Goal: Entertainment & Leisure: Consume media (video, audio)

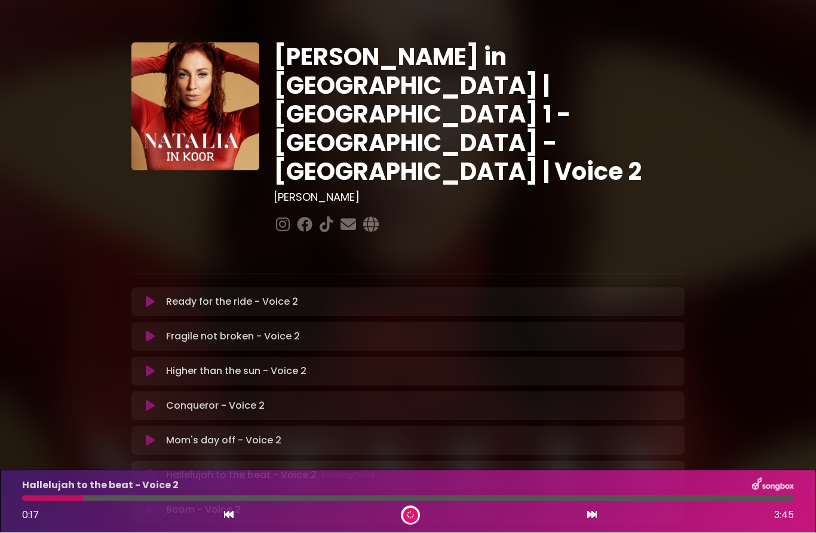
scroll to position [160, 0]
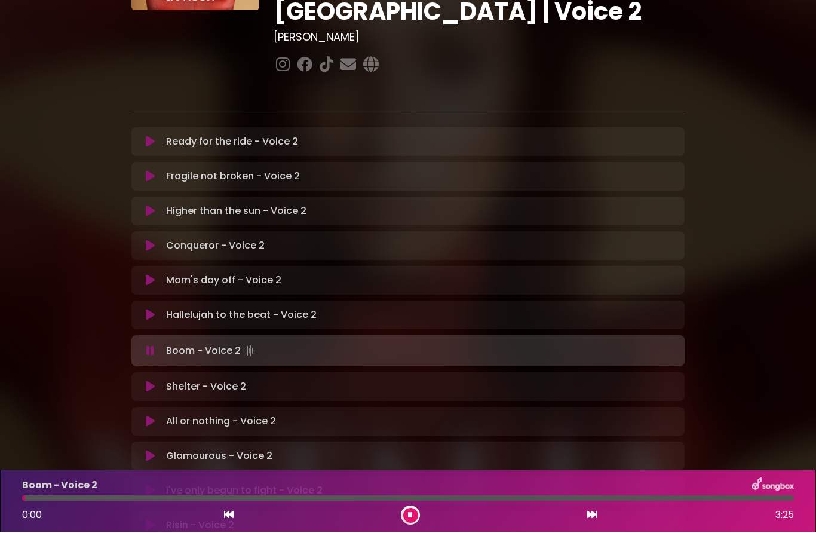
click at [412, 509] on button at bounding box center [410, 516] width 15 height 15
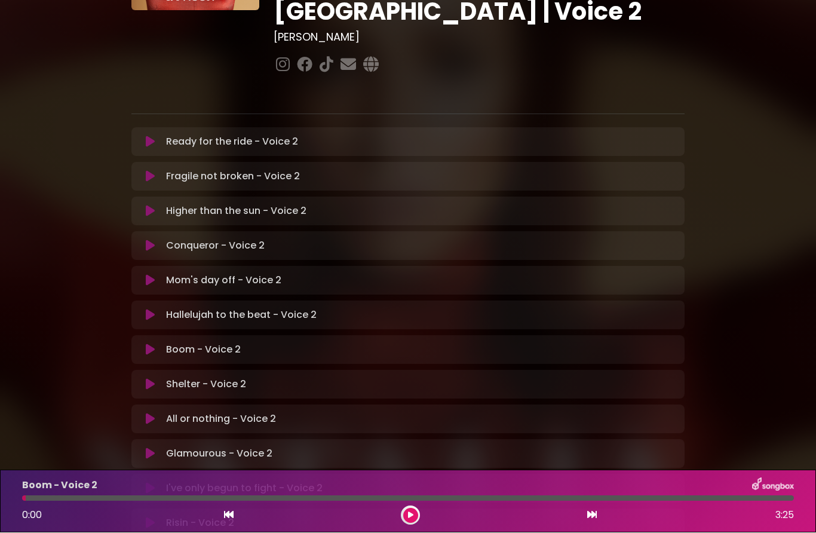
click at [156, 344] on button at bounding box center [150, 350] width 23 height 12
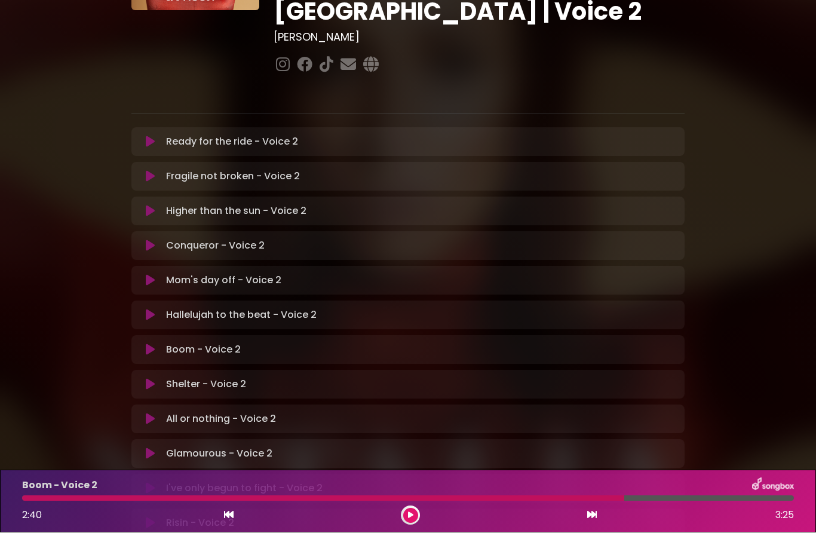
click at [414, 510] on button at bounding box center [410, 516] width 15 height 15
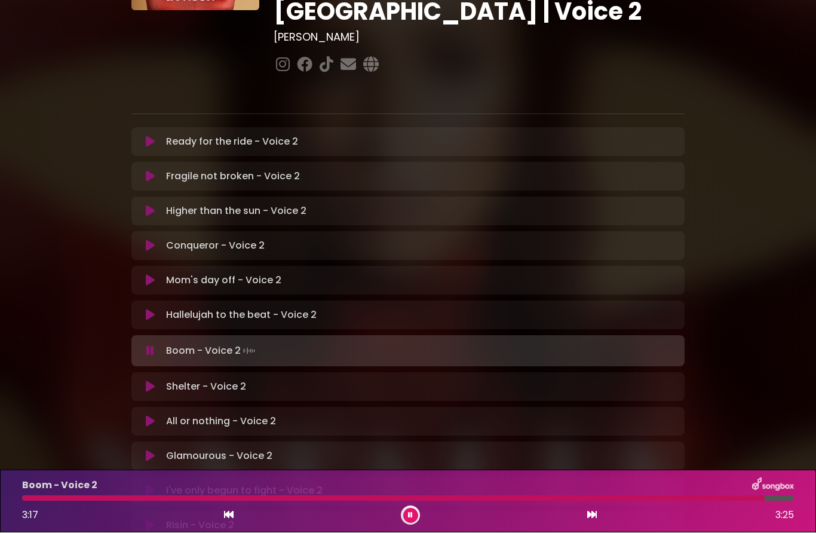
click at [157, 381] on button at bounding box center [150, 387] width 23 height 12
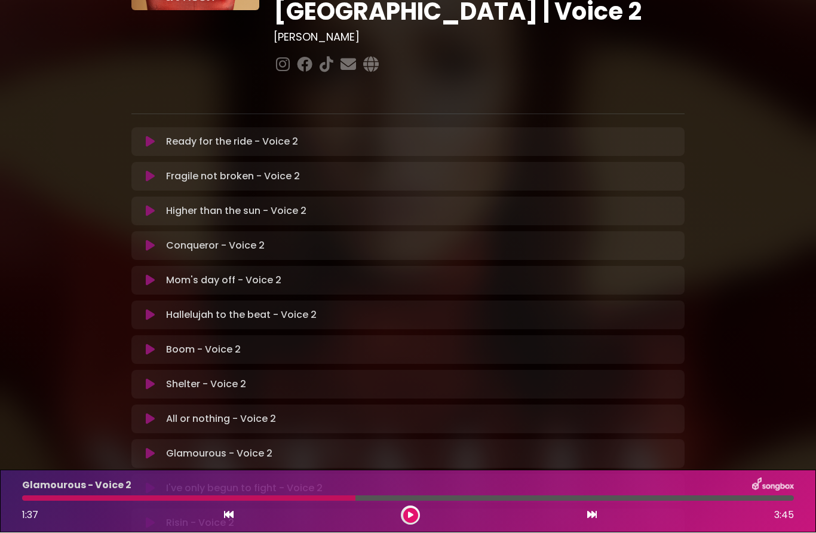
click at [414, 514] on button at bounding box center [410, 516] width 15 height 15
click at [406, 518] on button at bounding box center [410, 516] width 15 height 15
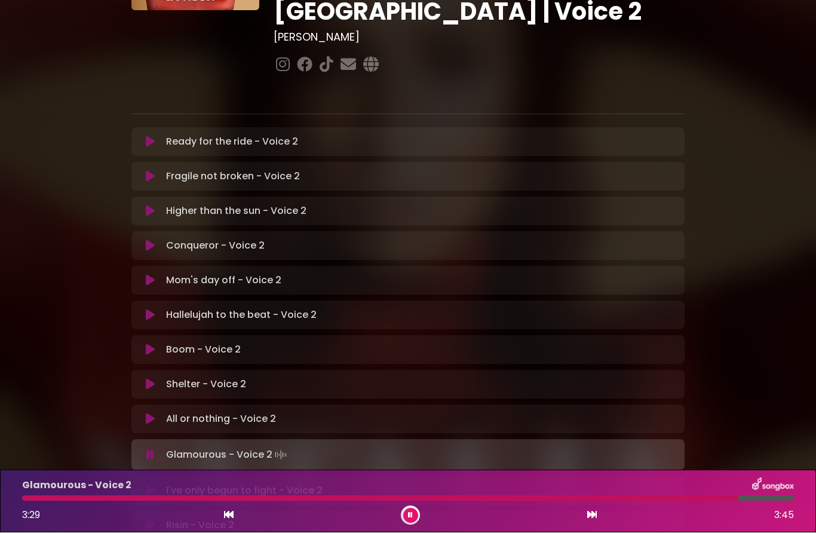
click at [150, 485] on icon at bounding box center [150, 491] width 9 height 12
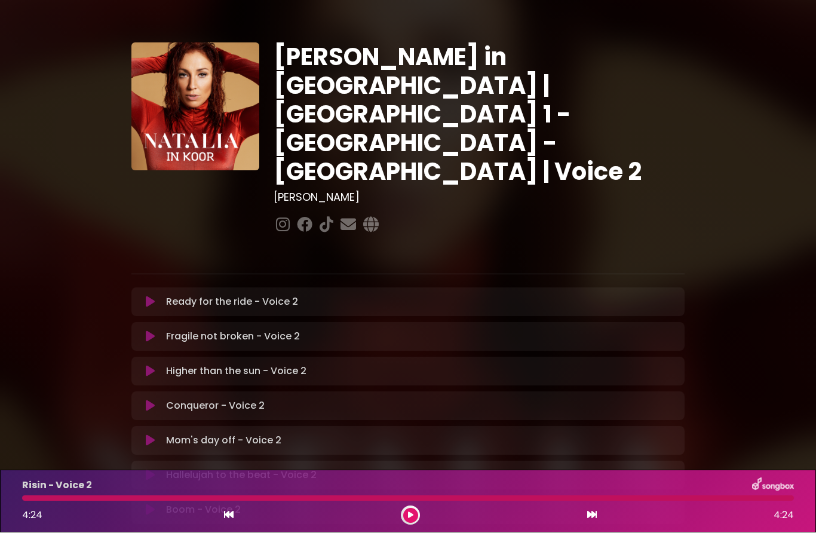
scroll to position [0, 0]
click at [151, 296] on icon at bounding box center [150, 302] width 9 height 12
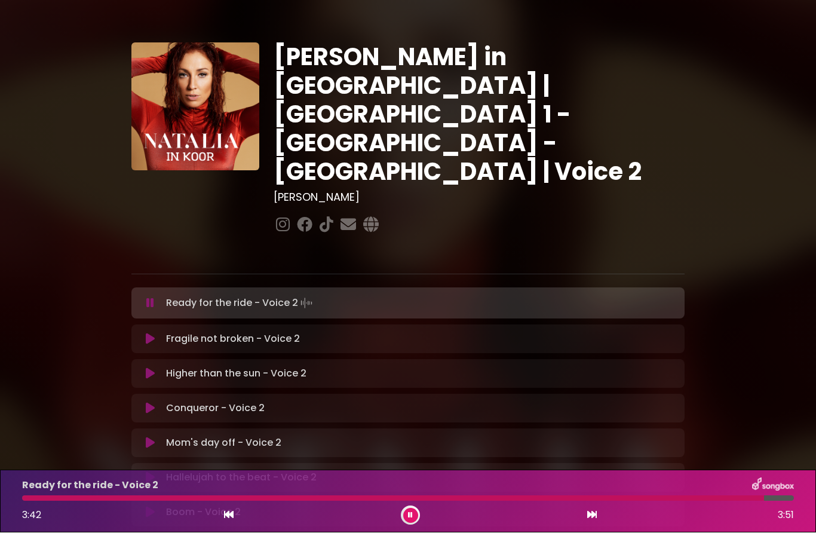
click at [415, 520] on button at bounding box center [410, 516] width 15 height 15
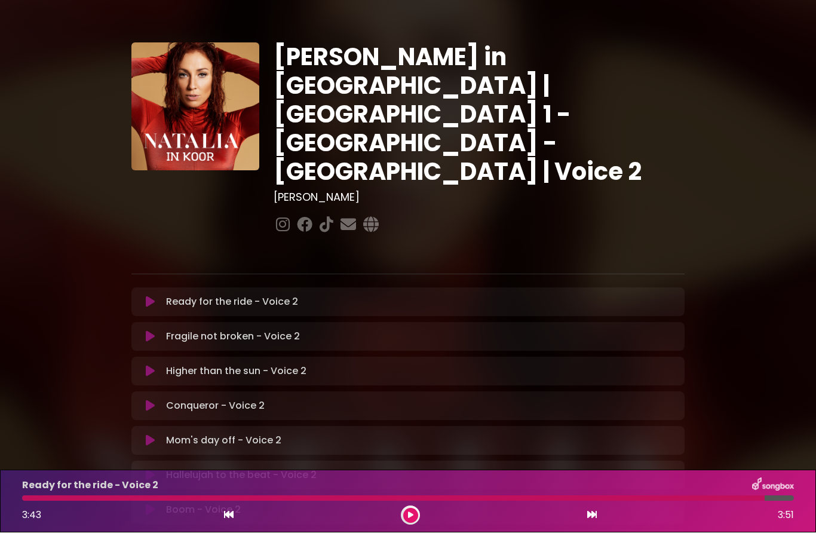
click at [157, 331] on button at bounding box center [150, 337] width 23 height 12
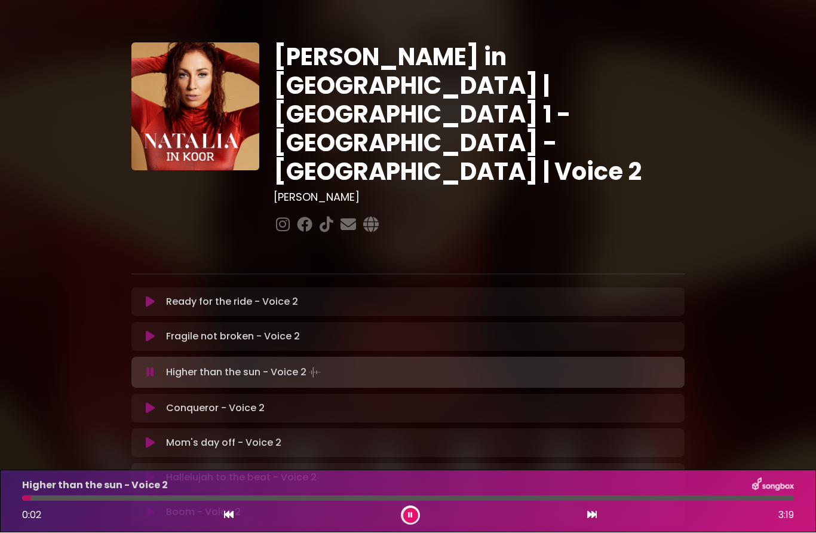
click at [409, 522] on button at bounding box center [410, 516] width 15 height 15
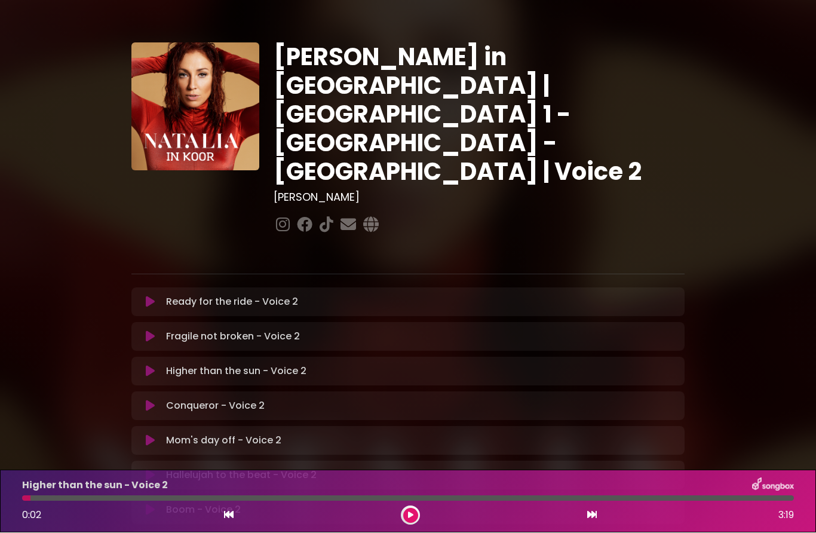
click at [150, 366] on icon at bounding box center [150, 372] width 9 height 12
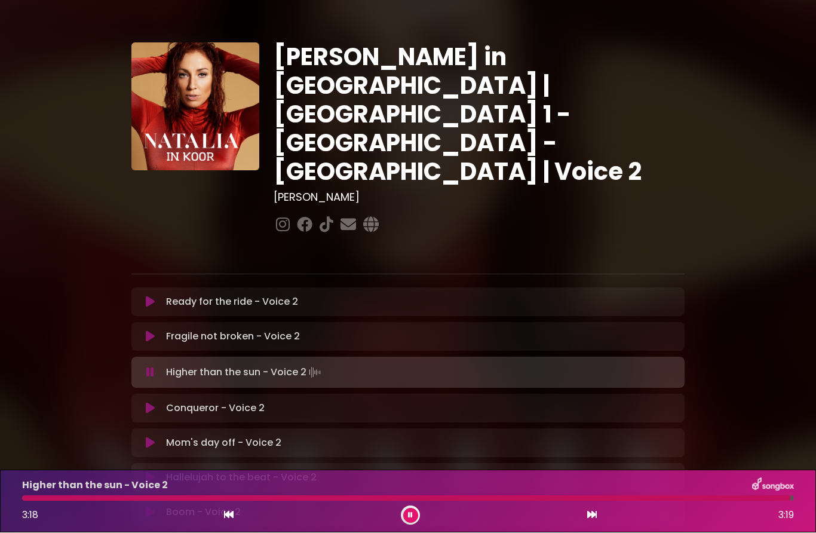
click at [414, 511] on button at bounding box center [410, 516] width 15 height 15
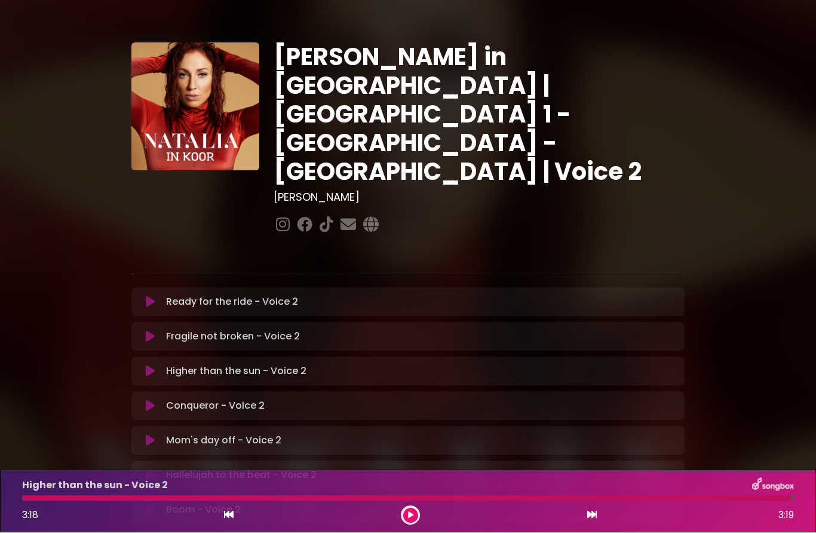
click at [152, 400] on icon at bounding box center [150, 406] width 9 height 12
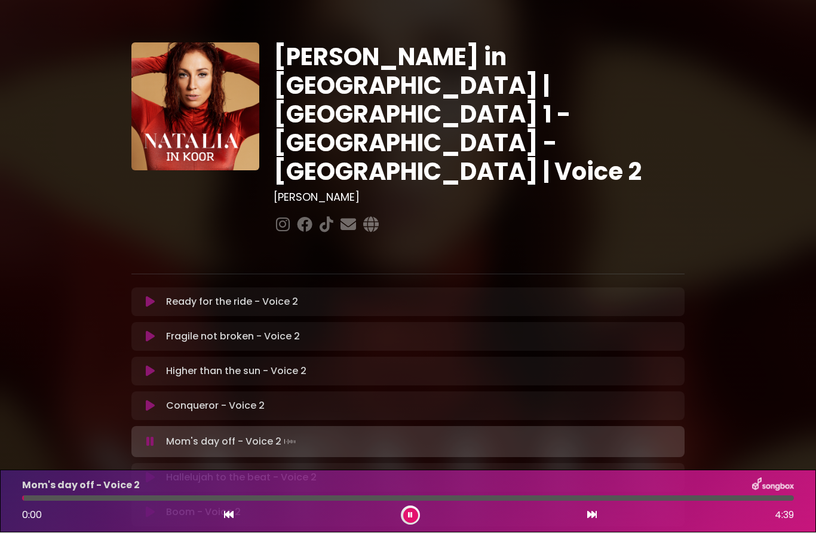
click at [152, 436] on icon at bounding box center [150, 442] width 8 height 12
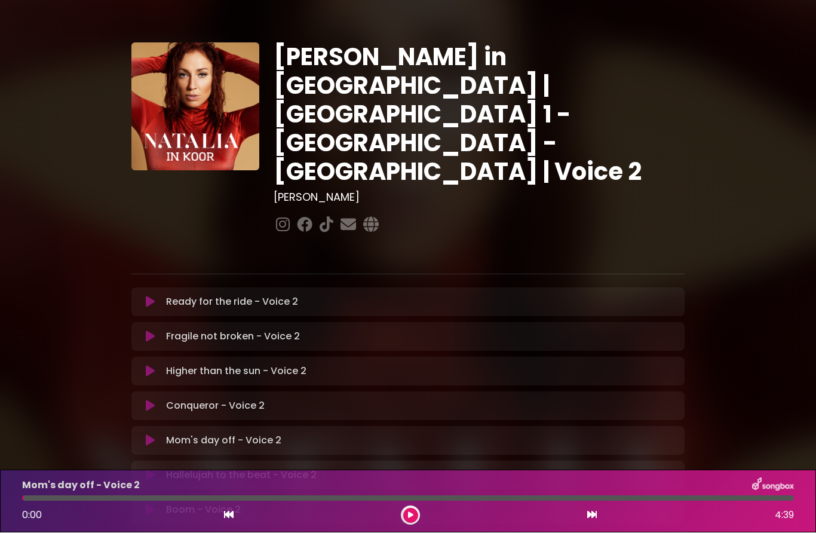
click at [157, 435] on button at bounding box center [150, 441] width 23 height 12
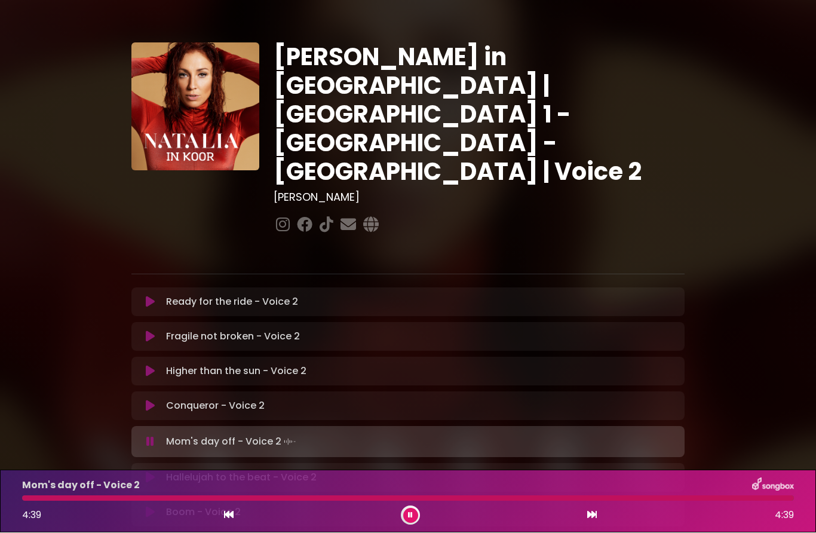
click at [414, 516] on button at bounding box center [410, 516] width 15 height 15
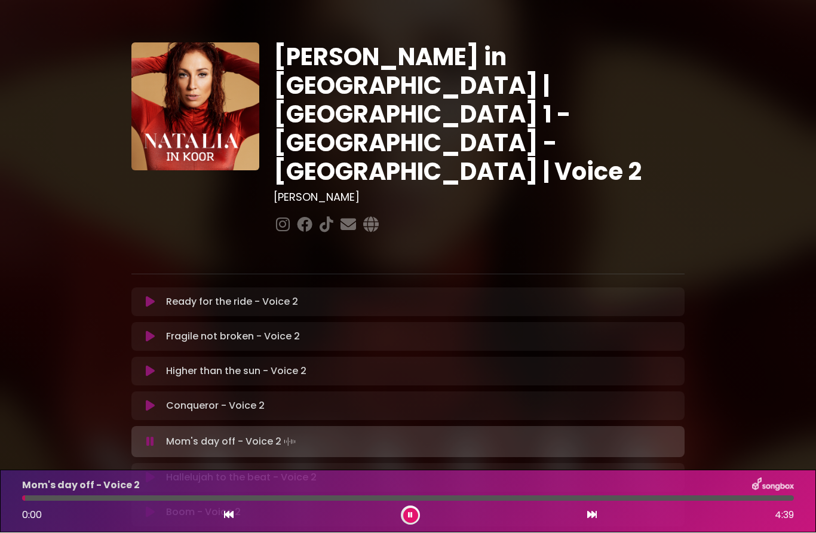
click at [411, 522] on button at bounding box center [410, 516] width 15 height 15
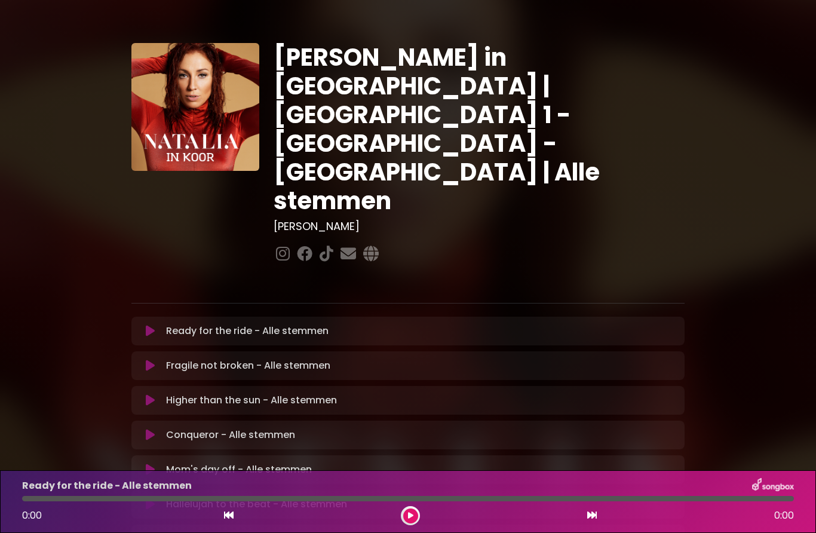
scroll to position [50, 0]
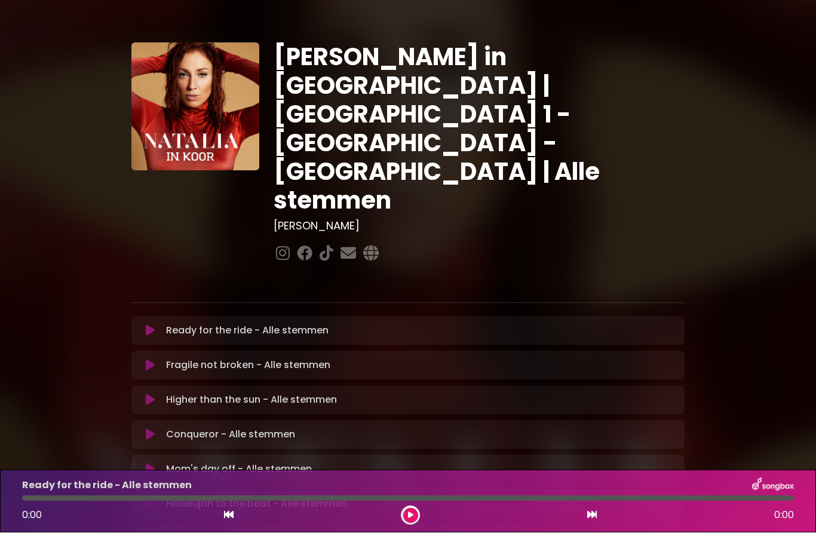
click at [152, 325] on icon at bounding box center [150, 331] width 9 height 12
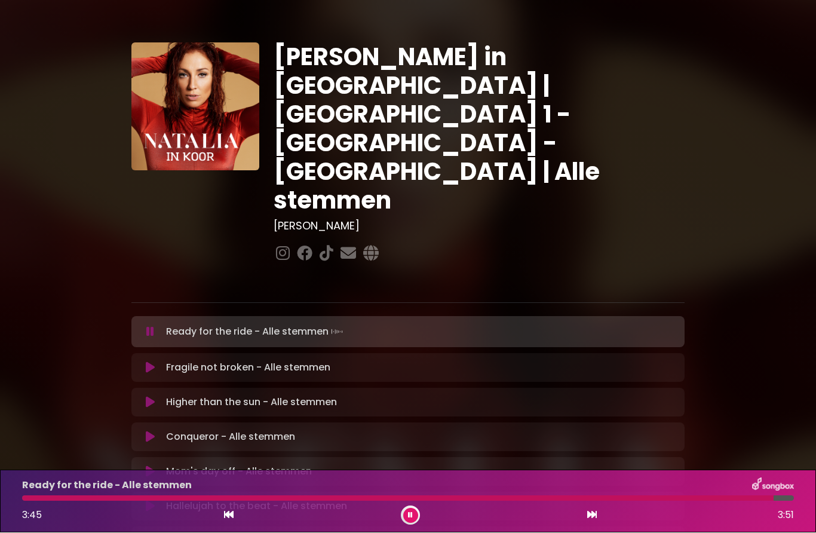
click at [149, 326] on icon at bounding box center [150, 332] width 8 height 12
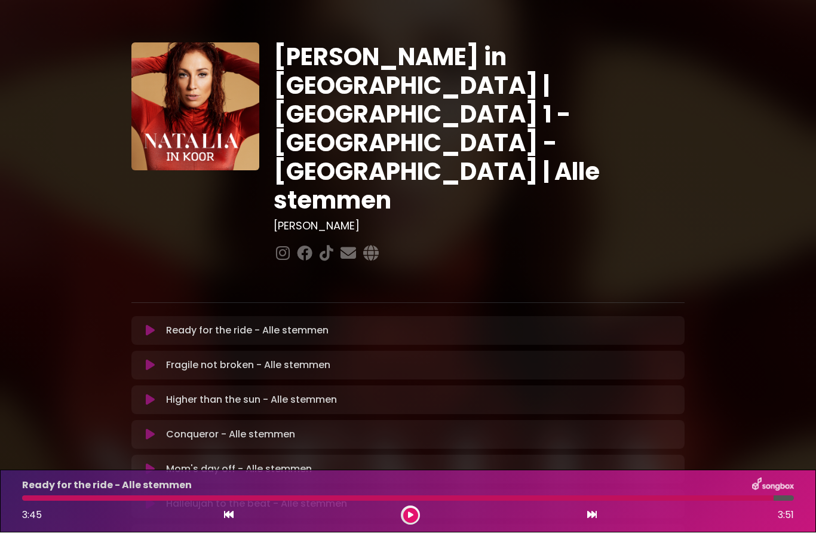
click at [153, 360] on icon at bounding box center [150, 366] width 9 height 12
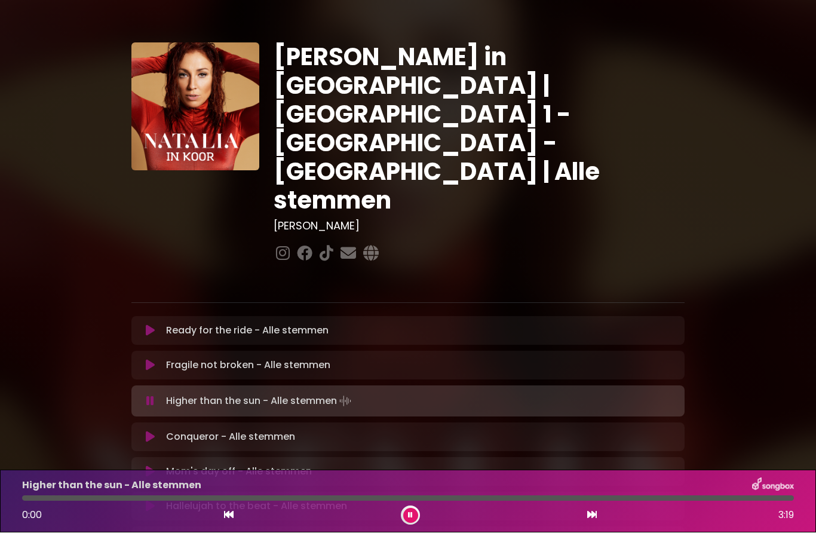
click at [152, 393] on div "Higher than the sun - Alle stemmen Loading Track..." at bounding box center [408, 401] width 539 height 17
click at [154, 396] on icon at bounding box center [150, 402] width 8 height 12
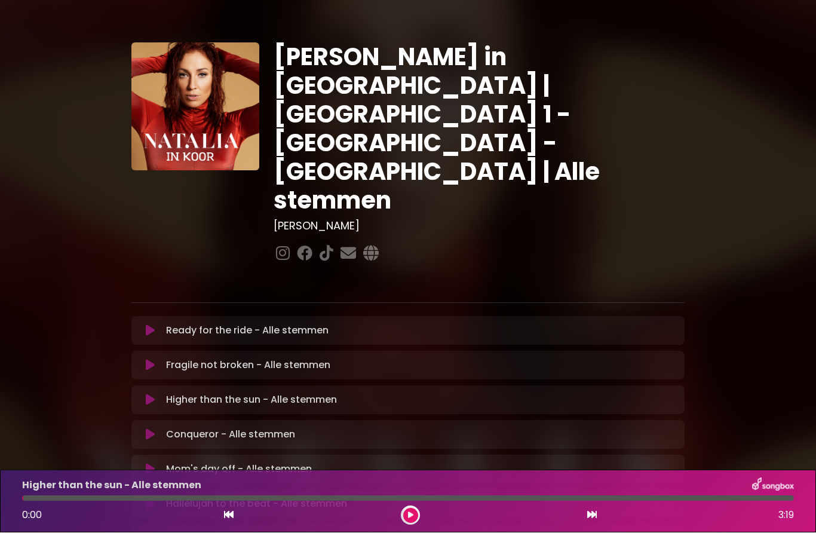
click at [154, 394] on icon at bounding box center [150, 400] width 9 height 12
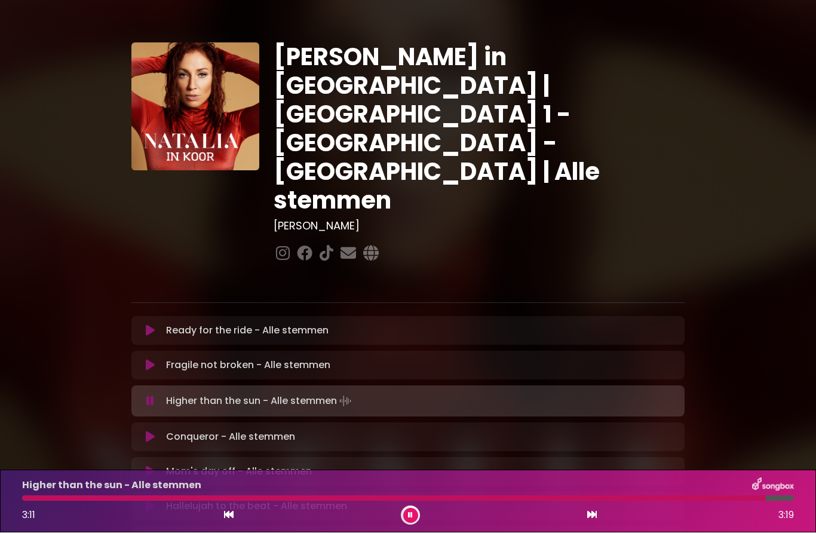
click at [414, 514] on button at bounding box center [410, 516] width 15 height 15
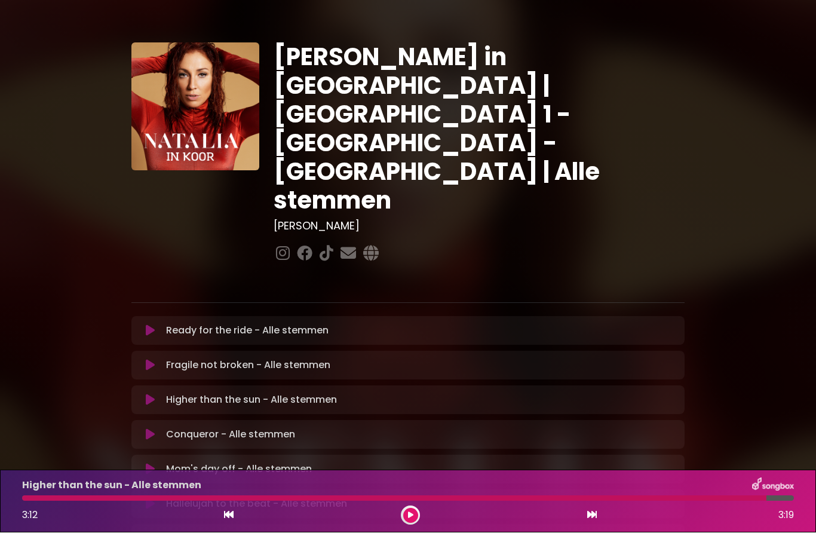
click at [153, 429] on icon at bounding box center [150, 435] width 9 height 12
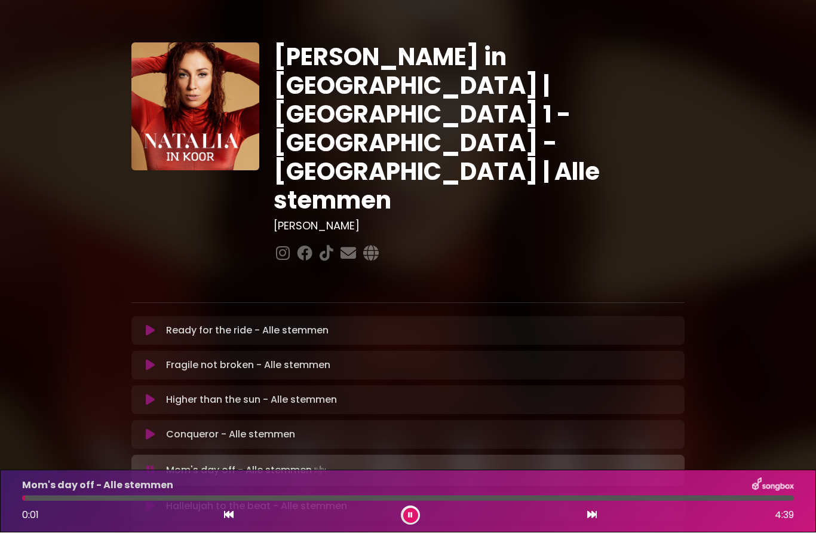
click at [412, 513] on icon at bounding box center [410, 515] width 5 height 7
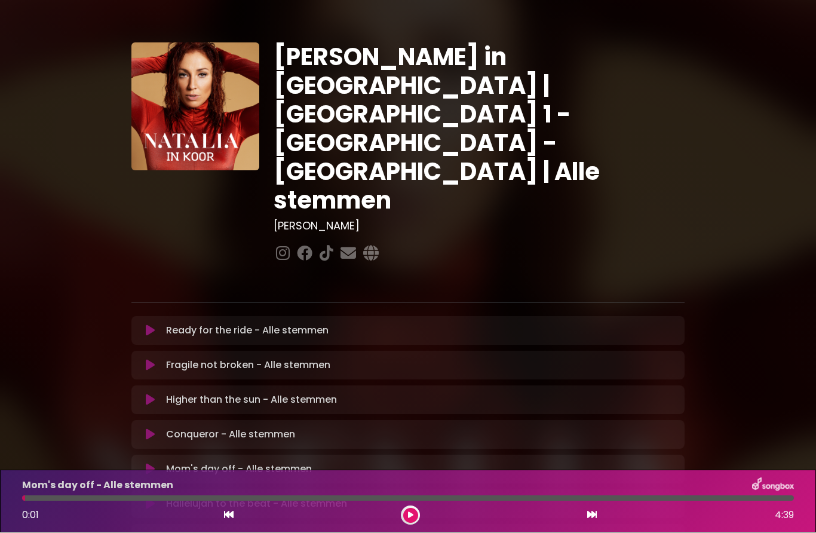
click at [153, 464] on icon at bounding box center [150, 470] width 9 height 12
